Goal: Transaction & Acquisition: Purchase product/service

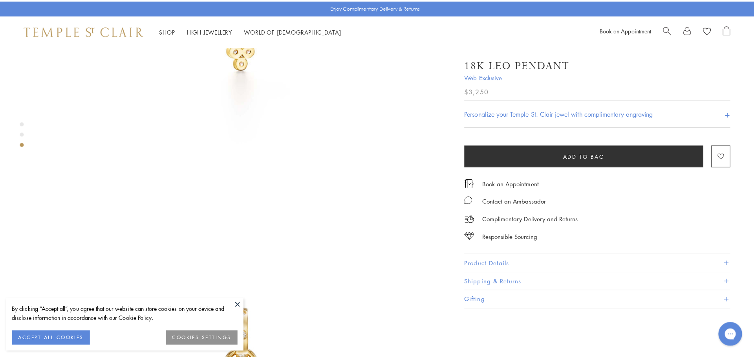
scroll to position [556, 0]
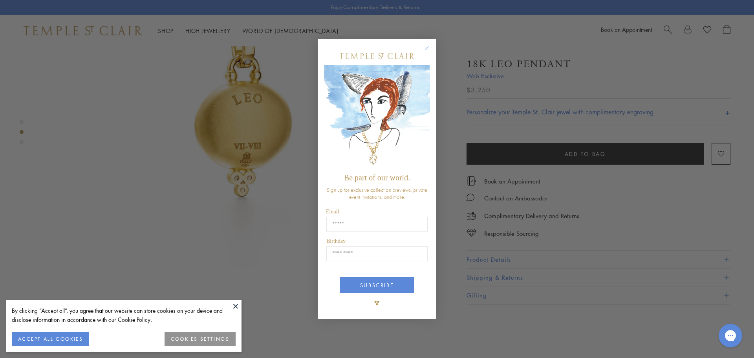
click at [428, 48] on circle "Close dialog" at bounding box center [426, 47] width 9 height 9
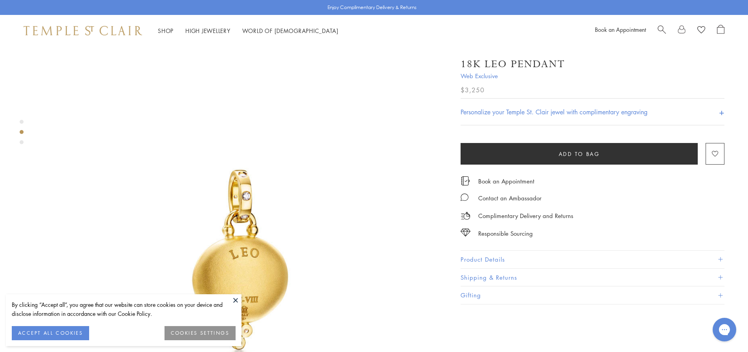
scroll to position [118, 0]
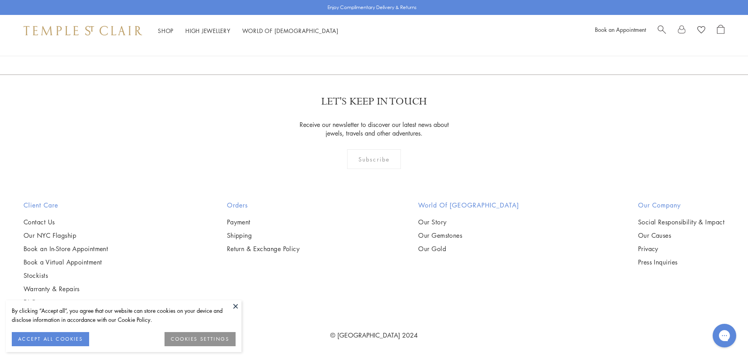
scroll to position [3082, 0]
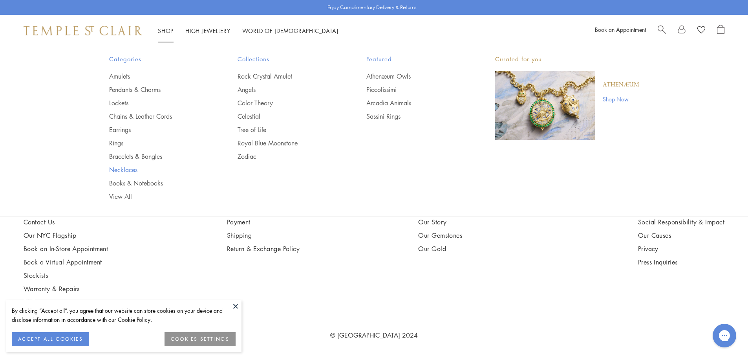
click at [121, 168] on link "Necklaces" at bounding box center [157, 169] width 97 height 9
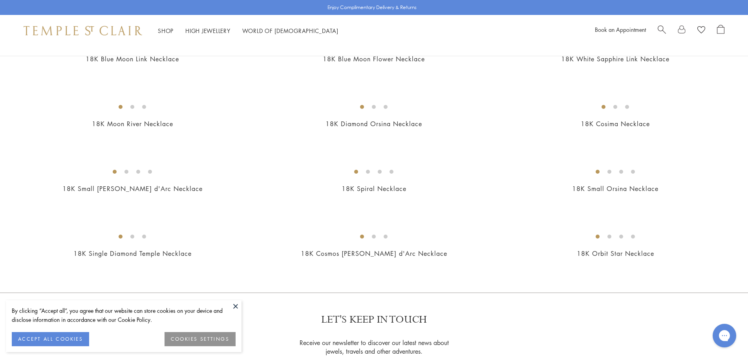
scroll to position [903, 0]
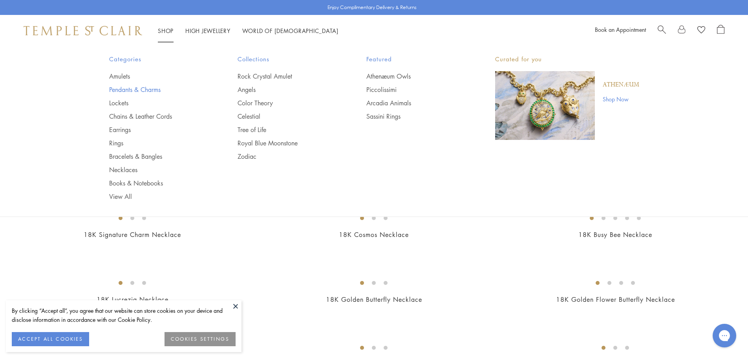
click at [120, 87] on link "Pendants & Charms" at bounding box center [157, 89] width 97 height 9
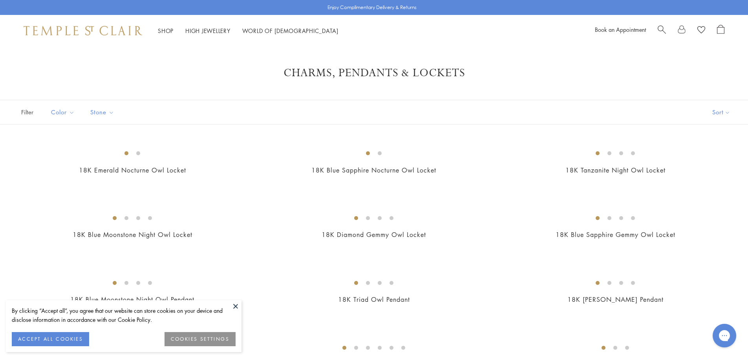
click at [657, 30] on div "Book an Appointment" at bounding box center [660, 31] width 130 height 12
click at [663, 27] on span "Search" at bounding box center [662, 29] width 8 height 8
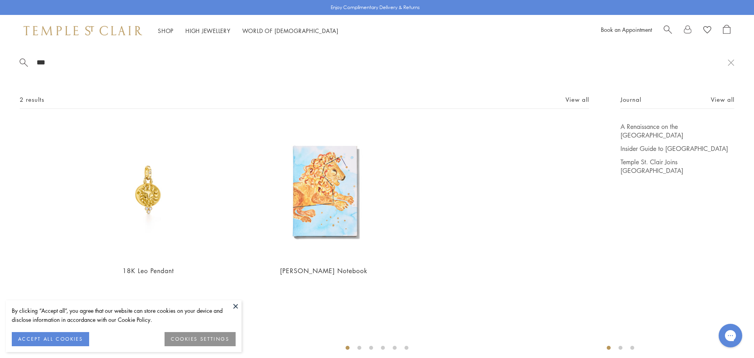
type input "***"
drag, startPoint x: 236, startPoint y: 306, endPoint x: 256, endPoint y: 231, distance: 78.2
click at [236, 306] on button at bounding box center [236, 306] width 12 height 12
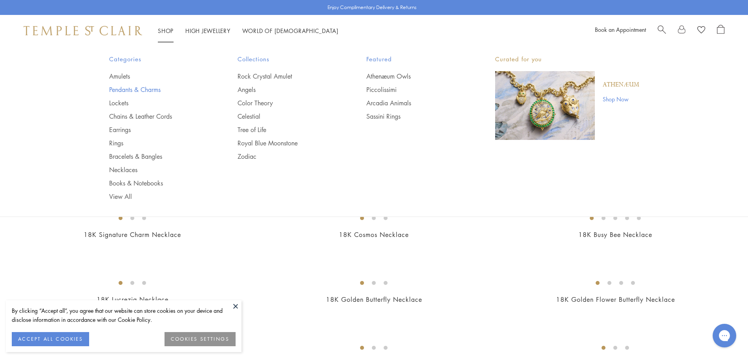
click at [126, 85] on link "Pendants & Charms" at bounding box center [157, 89] width 97 height 9
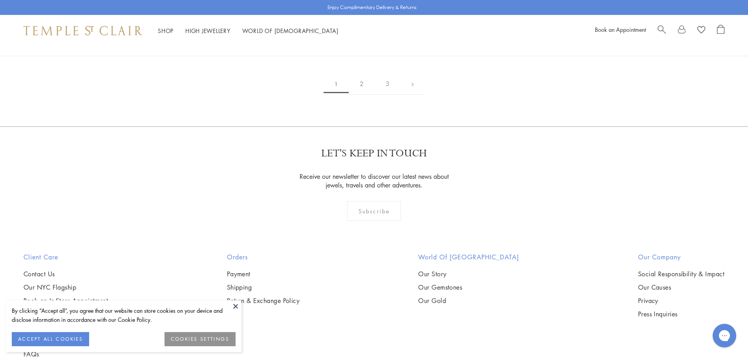
scroll to position [1532, 0]
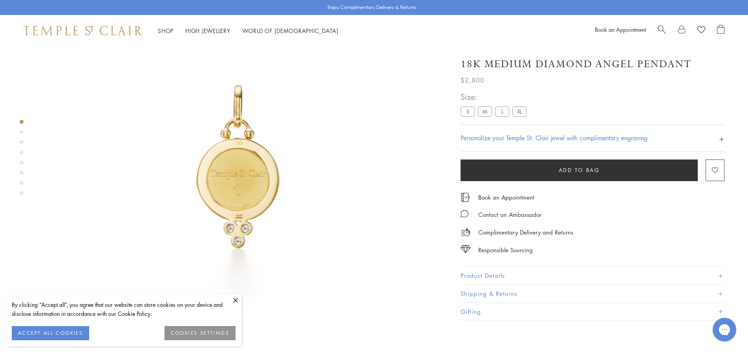
scroll to position [125, 0]
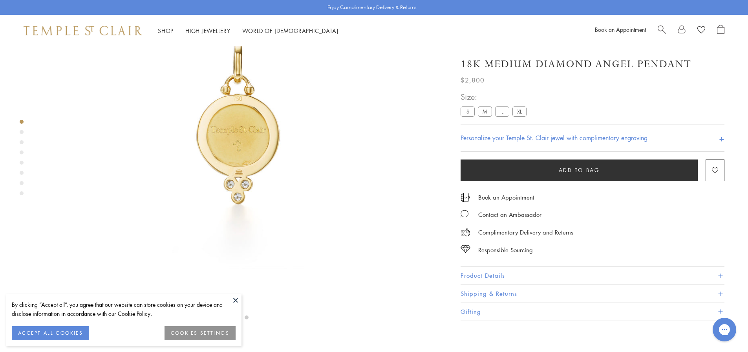
click at [517, 276] on button "Product Details" at bounding box center [593, 276] width 264 height 18
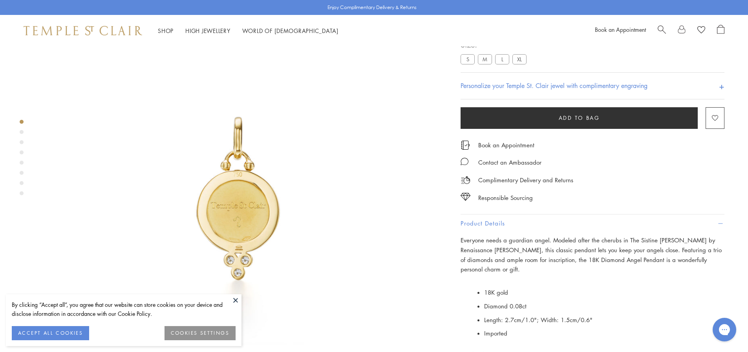
scroll to position [0, 0]
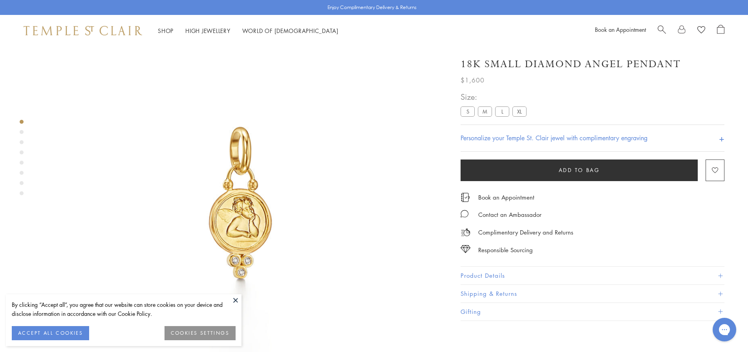
scroll to position [46, 0]
click at [499, 276] on button "Product Details" at bounding box center [593, 276] width 264 height 18
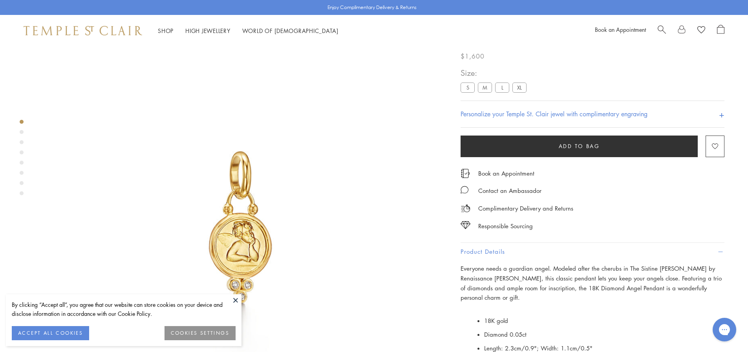
scroll to position [39, 0]
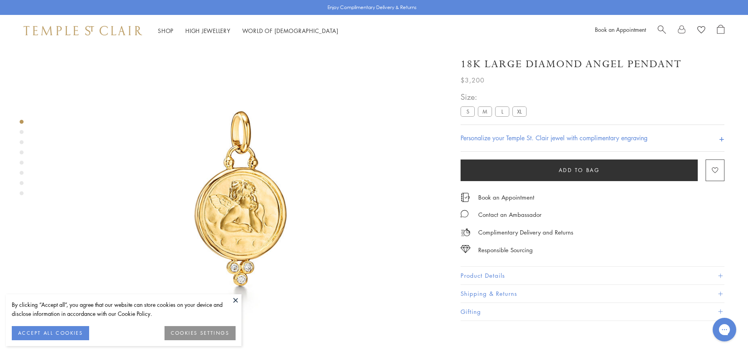
scroll to position [46, 0]
drag, startPoint x: 554, startPoint y: 271, endPoint x: 593, endPoint y: 215, distance: 68.6
click at [556, 269] on button "Product Details" at bounding box center [593, 276] width 264 height 18
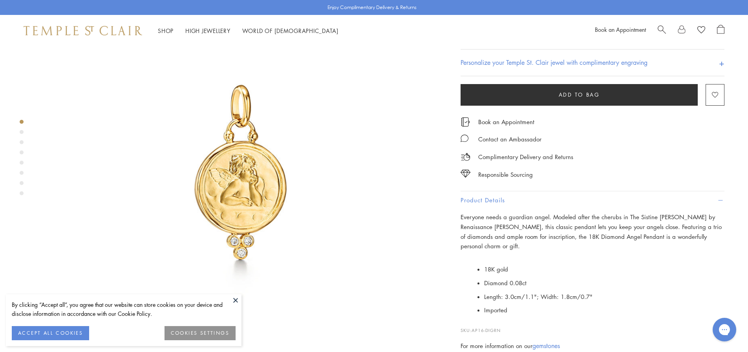
scroll to position [0, 0]
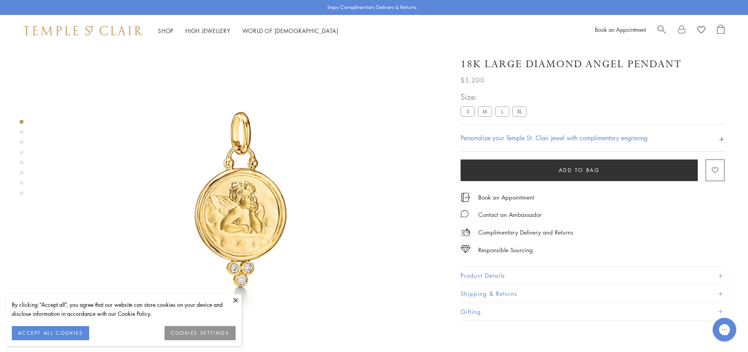
scroll to position [46, 0]
click at [500, 269] on button "Product Details" at bounding box center [593, 276] width 264 height 18
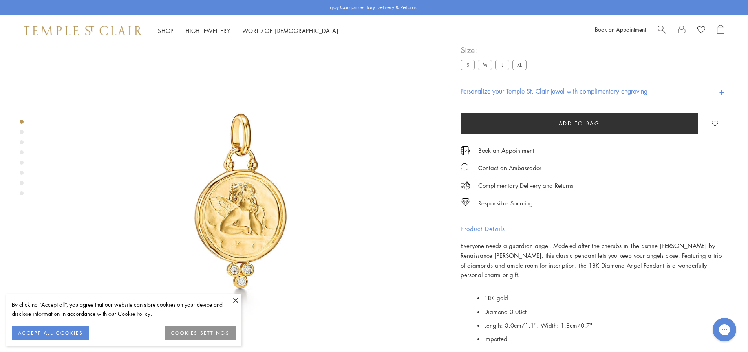
scroll to position [0, 0]
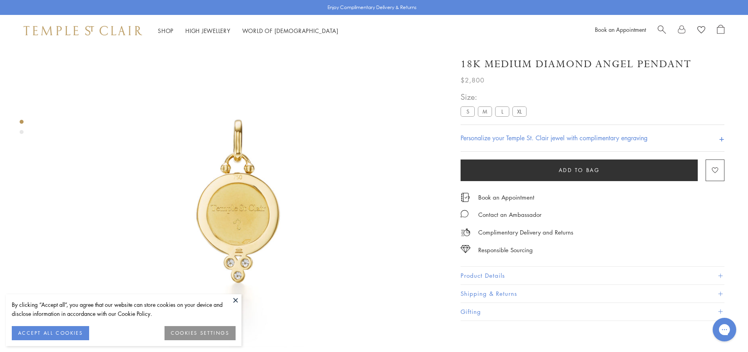
click at [515, 271] on button "Product Details" at bounding box center [593, 276] width 264 height 18
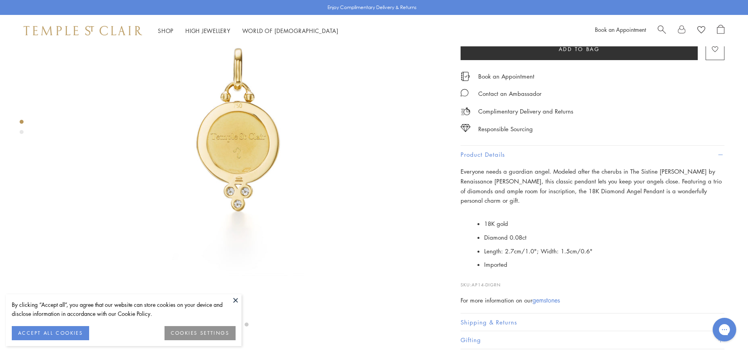
scroll to position [125, 0]
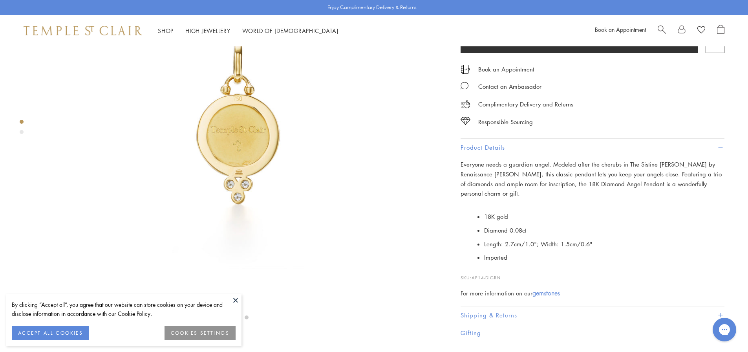
click at [21, 133] on div "Product gallery navigation" at bounding box center [22, 132] width 4 height 4
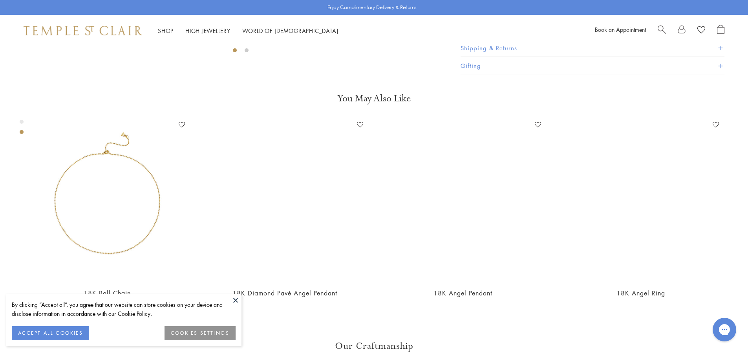
scroll to position [378, 0]
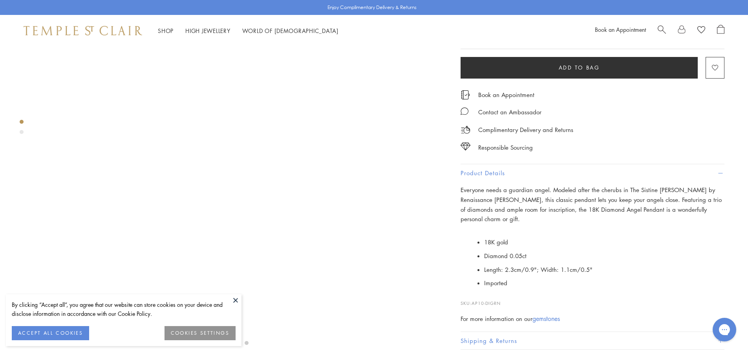
scroll to position [86, 0]
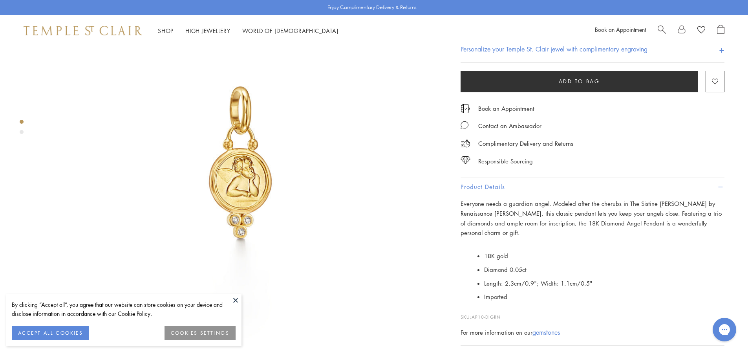
click at [504, 27] on label "L" at bounding box center [502, 23] width 14 height 10
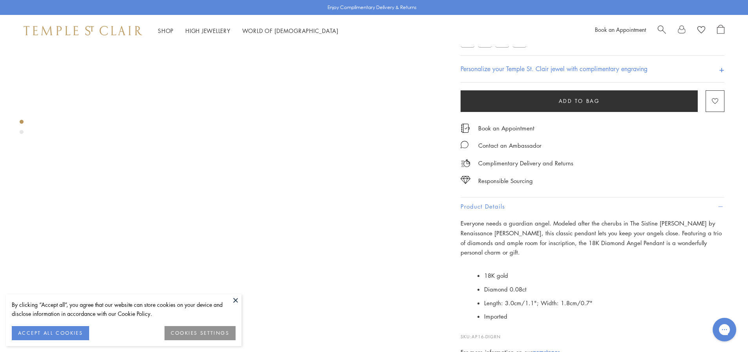
scroll to position [86, 0]
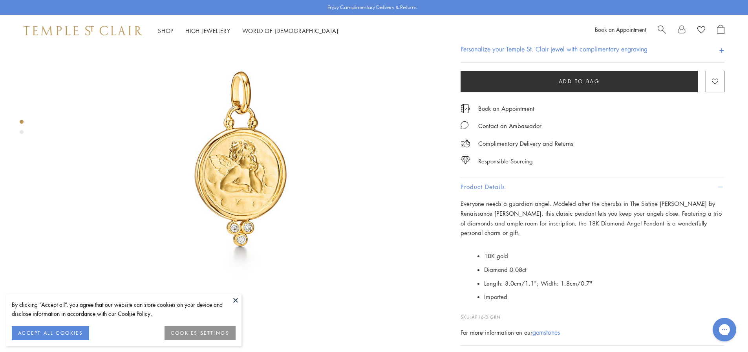
click at [473, 27] on label "S" at bounding box center [468, 23] width 14 height 10
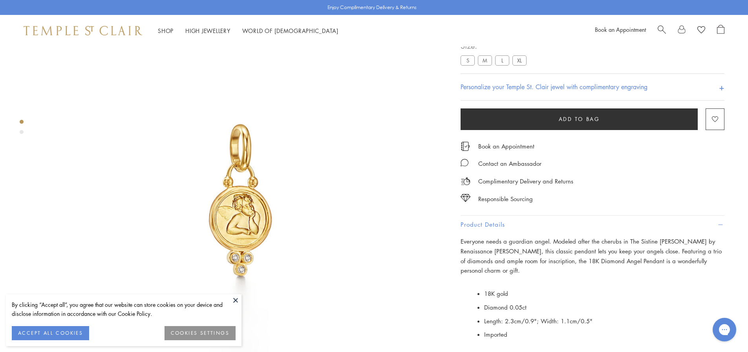
scroll to position [46, 0]
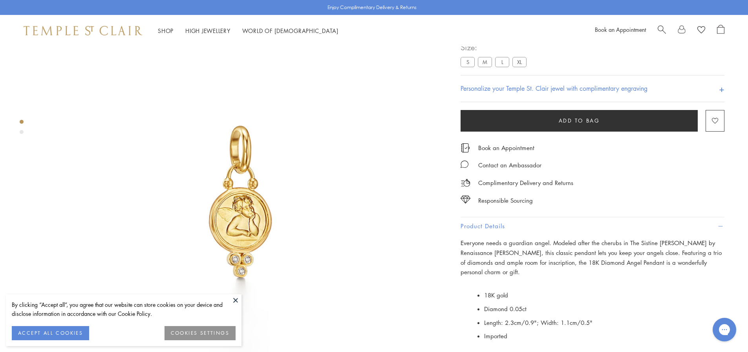
click at [483, 67] on label "M" at bounding box center [485, 62] width 14 height 10
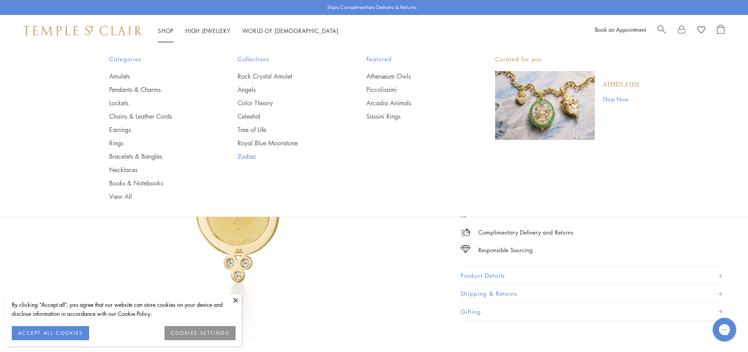
click at [251, 154] on link "Zodiac" at bounding box center [286, 156] width 97 height 9
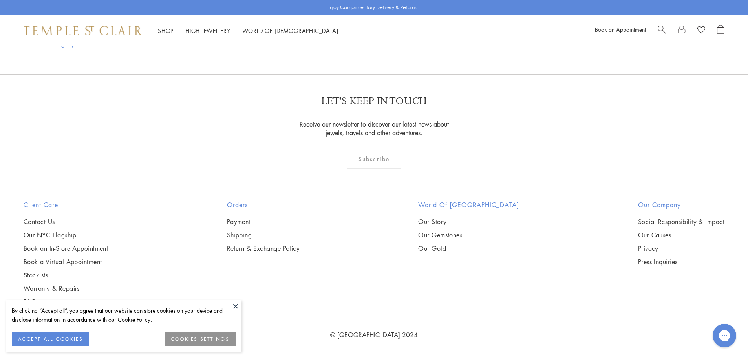
scroll to position [1074, 0]
